Goal: Transaction & Acquisition: Purchase product/service

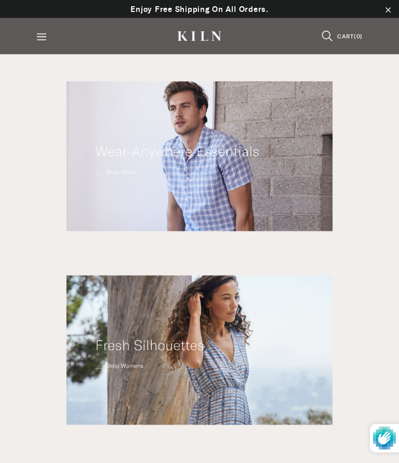
scroll to position [155, 0]
click at [176, 351] on img at bounding box center [199, 350] width 399 height 194
click at [177, 299] on img at bounding box center [199, 350] width 399 height 194
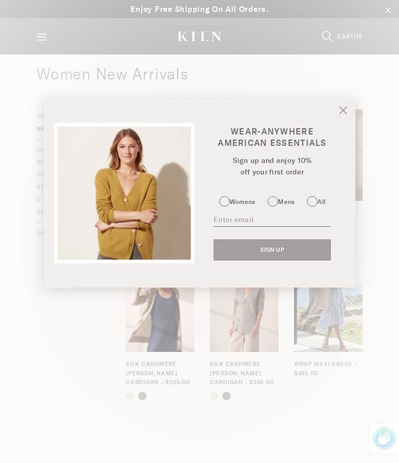
click at [345, 102] on link at bounding box center [343, 108] width 8 height 26
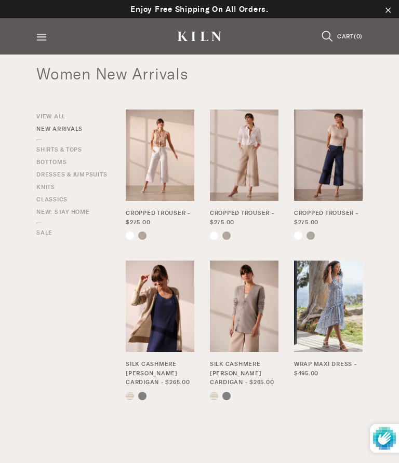
click at [38, 28] on div "Site navigation Women View All New Arrivals Dresses & Jumpsuits Shirts & Tops B…" at bounding box center [199, 36] width 399 height 36
click at [39, 33] on icon "button" at bounding box center [41, 37] width 10 height 8
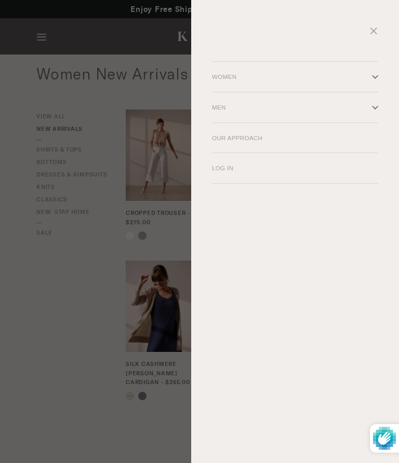
click at [383, 71] on button "Primary" at bounding box center [372, 76] width 31 height 21
click at [229, 104] on link "View All" at bounding box center [226, 102] width 49 height 20
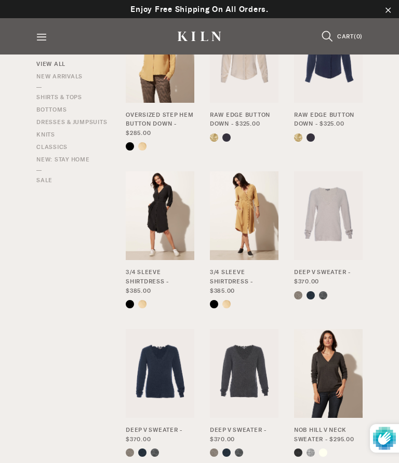
scroll to position [1185, 0]
